Goal: Task Accomplishment & Management: Use online tool/utility

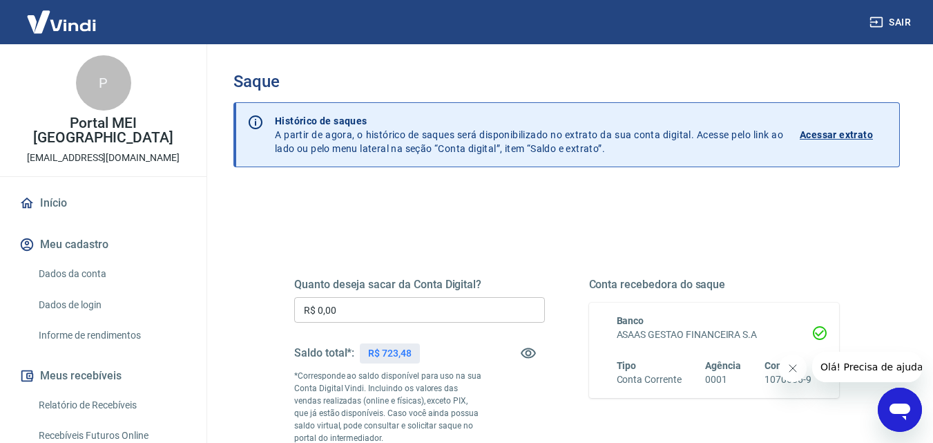
click at [392, 305] on input "R$ 0,00" at bounding box center [419, 310] width 251 height 26
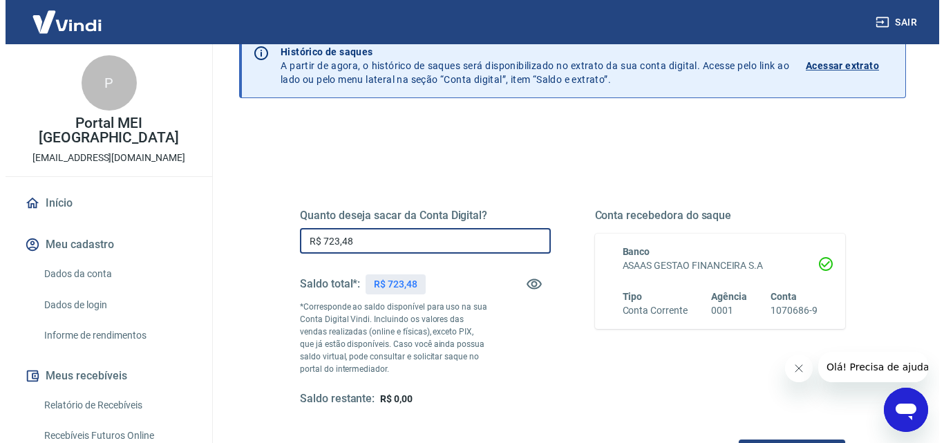
scroll to position [138, 0]
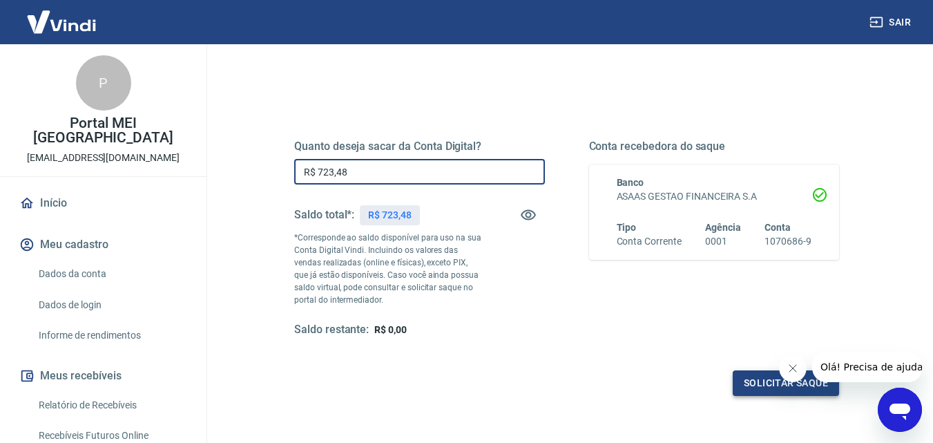
type input "R$ 723,48"
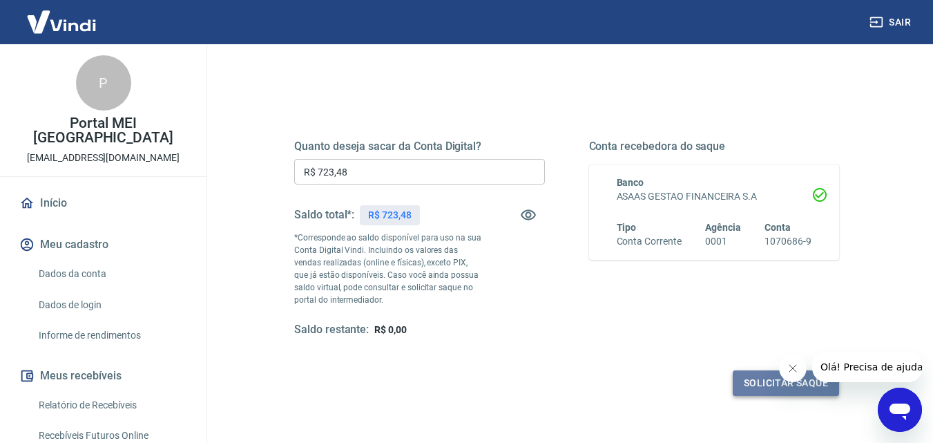
click at [772, 382] on button "Solicitar saque" at bounding box center [786, 383] width 106 height 26
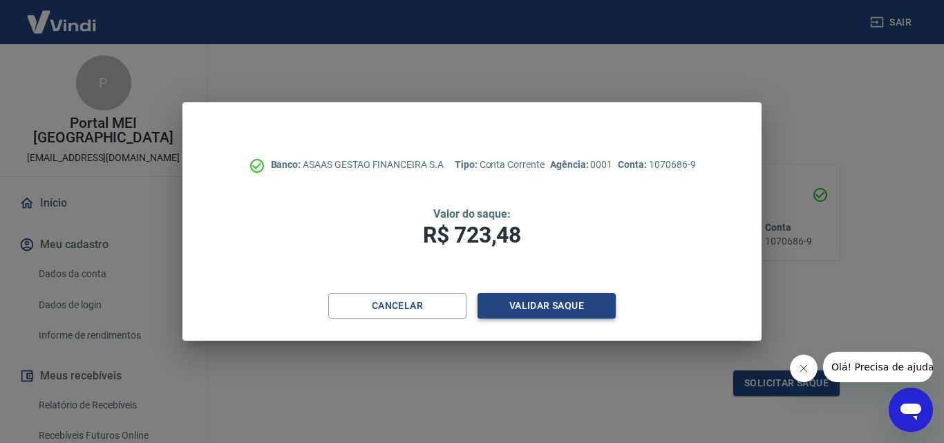
click at [537, 305] on button "Validar saque" at bounding box center [546, 306] width 138 height 26
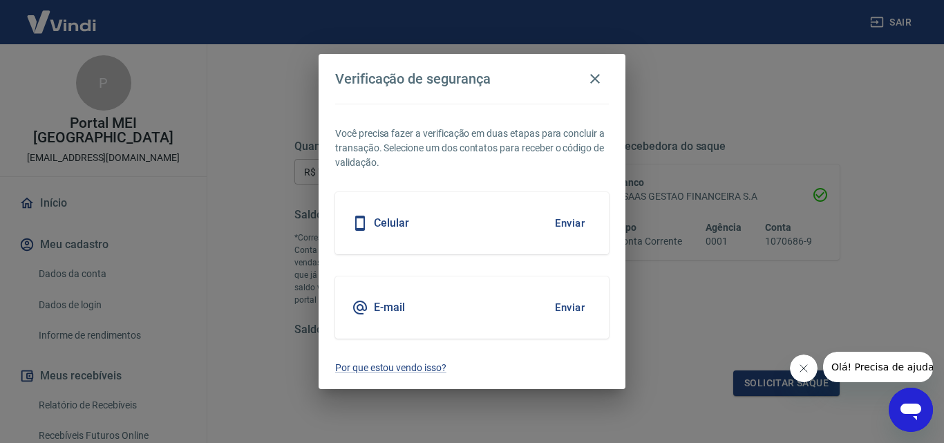
click at [393, 305] on h5 "E-mail" at bounding box center [389, 307] width 31 height 14
click at [569, 306] on button "Enviar" at bounding box center [569, 307] width 45 height 29
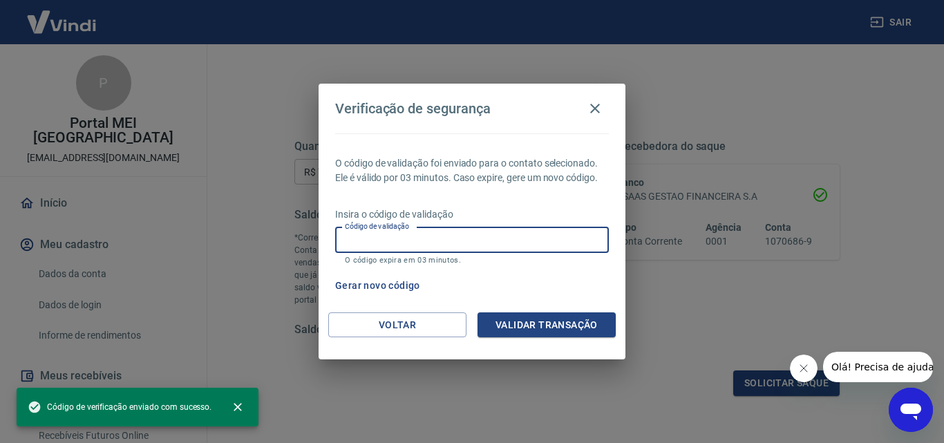
click at [495, 235] on input "Código de validação" at bounding box center [472, 240] width 274 height 26
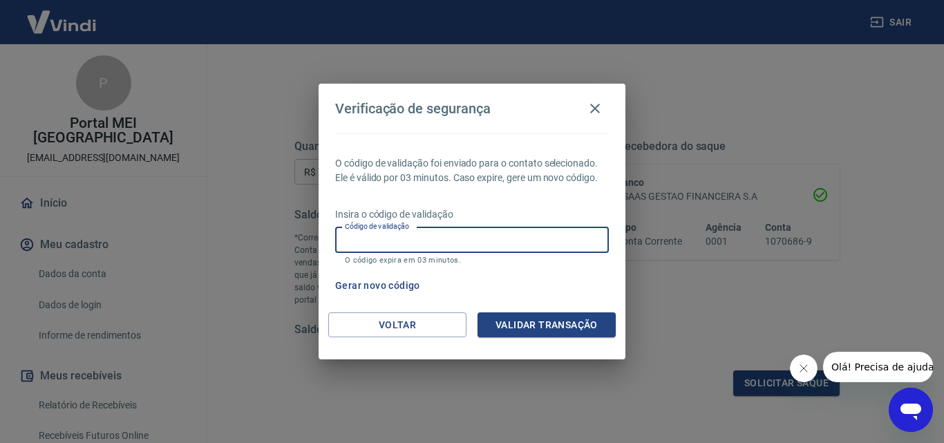
paste input "796401"
type input "796401"
click at [531, 326] on button "Validar transação" at bounding box center [546, 325] width 138 height 26
